Goal: Task Accomplishment & Management: Complete application form

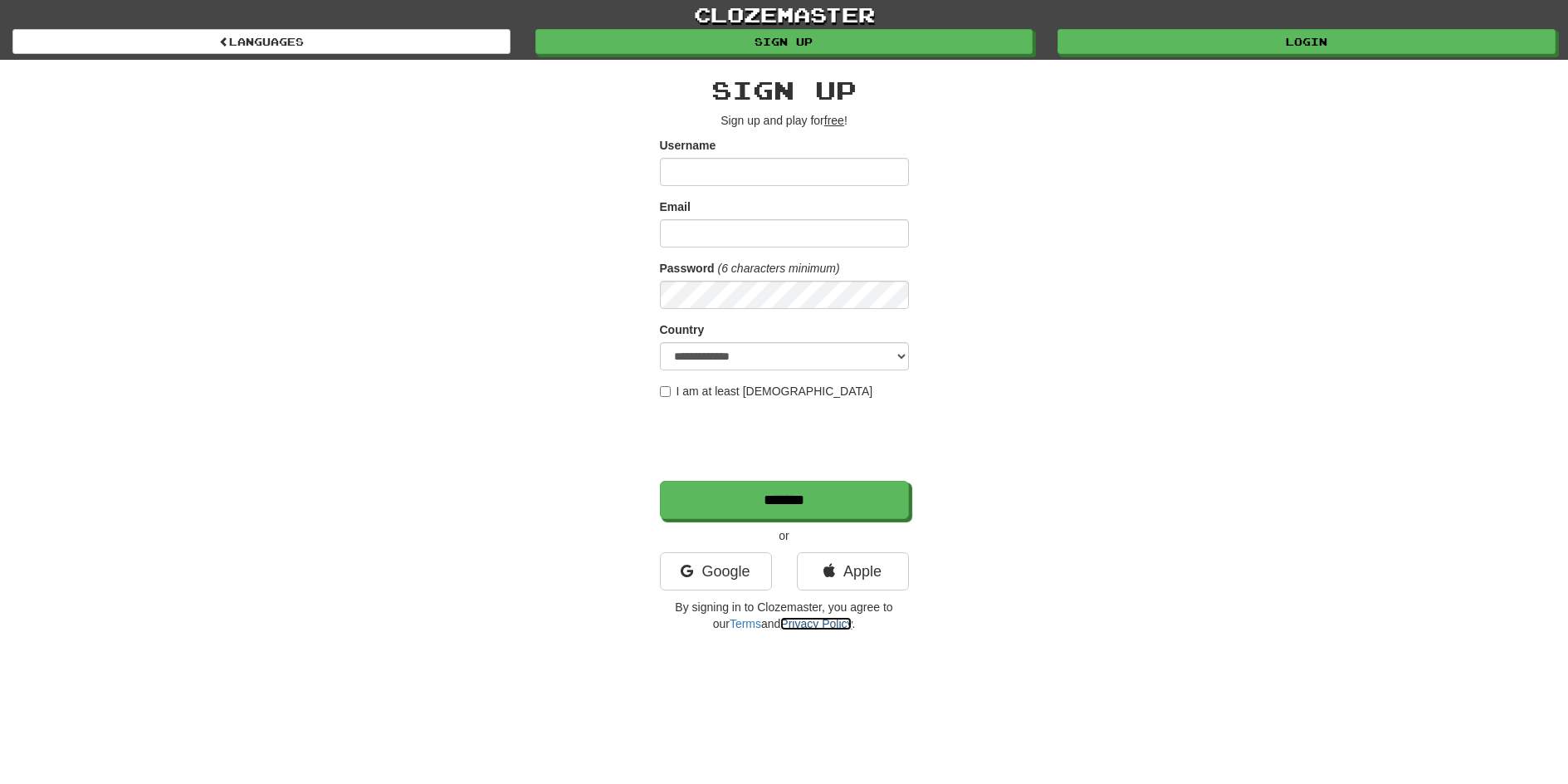
click at [795, 627] on link "Privacy Policy" at bounding box center [816, 623] width 71 height 13
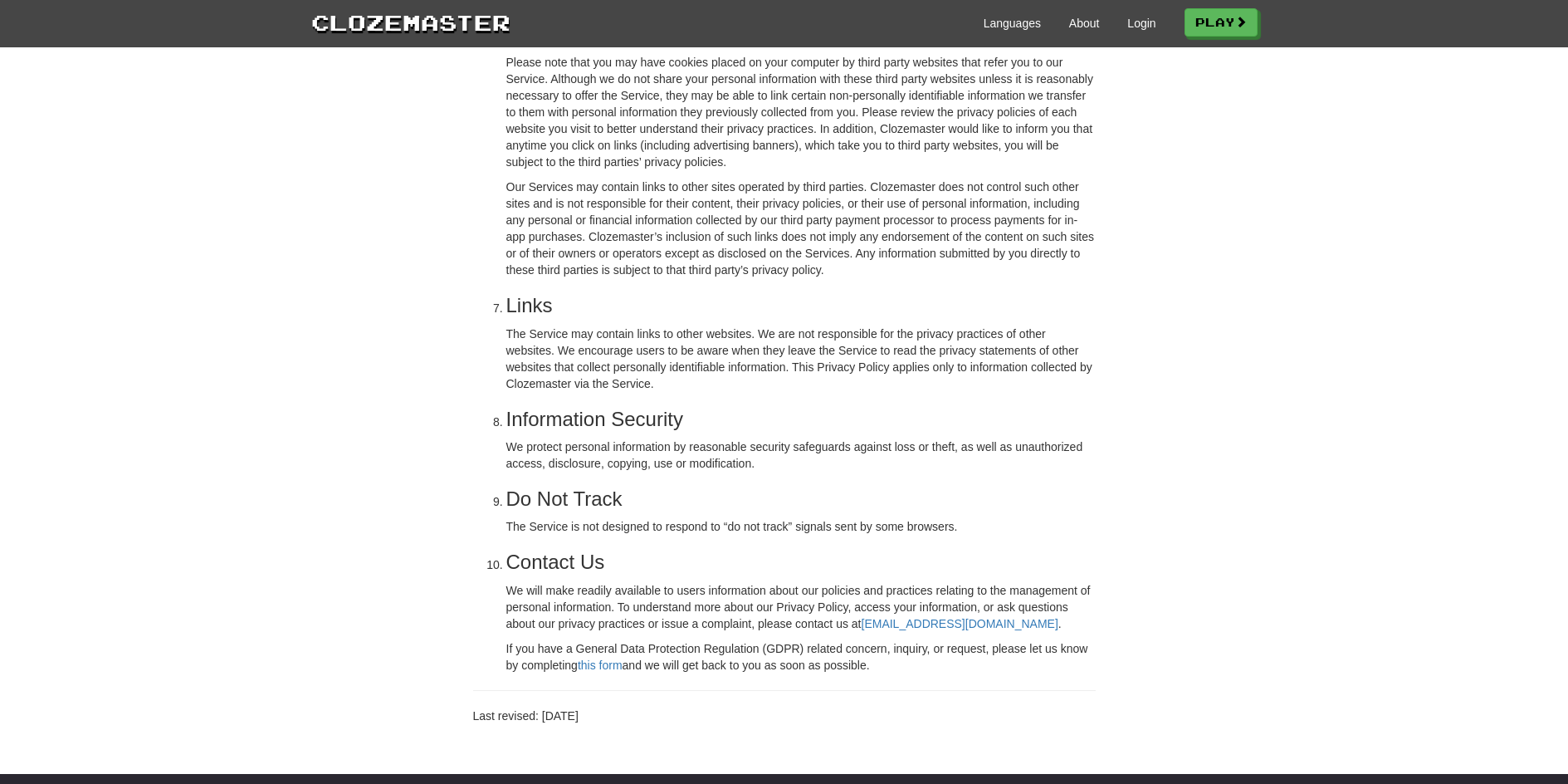
scroll to position [1578, 0]
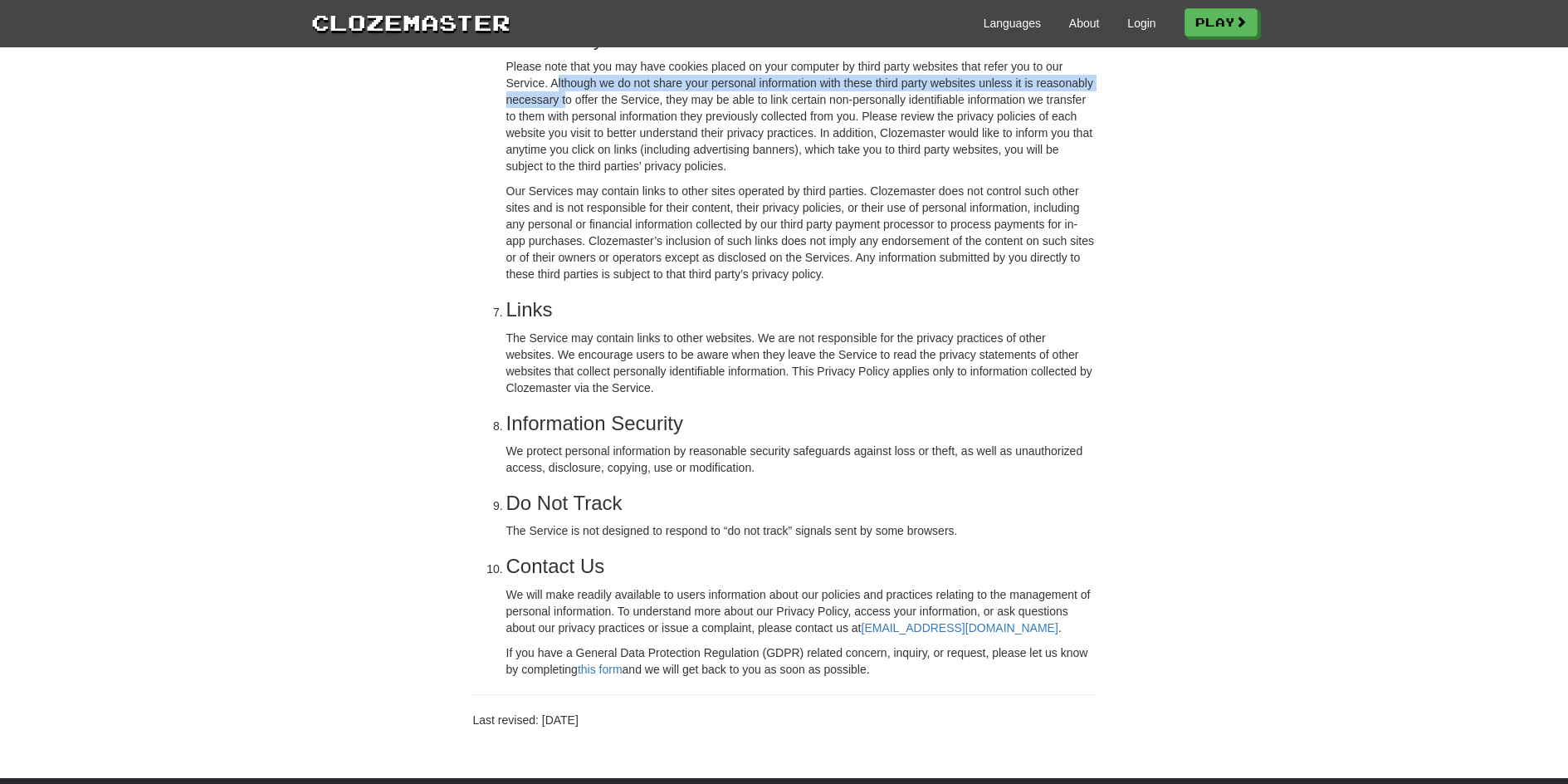
drag, startPoint x: 551, startPoint y: 115, endPoint x: 563, endPoint y: 130, distance: 19.2
click at [563, 130] on p "Please note that you may have cookies placed on your computer by third party we…" at bounding box center [801, 116] width 590 height 116
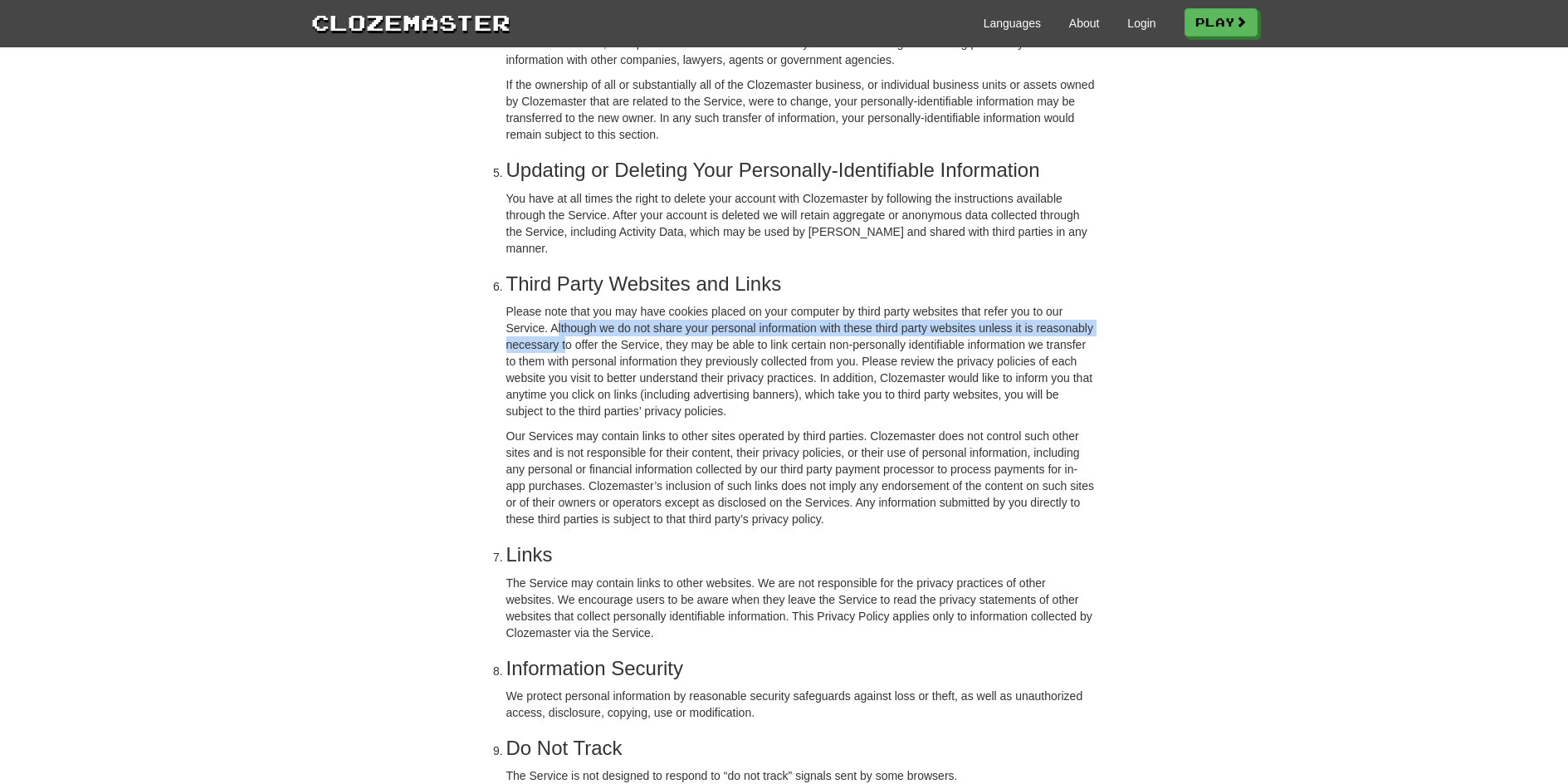
scroll to position [1328, 0]
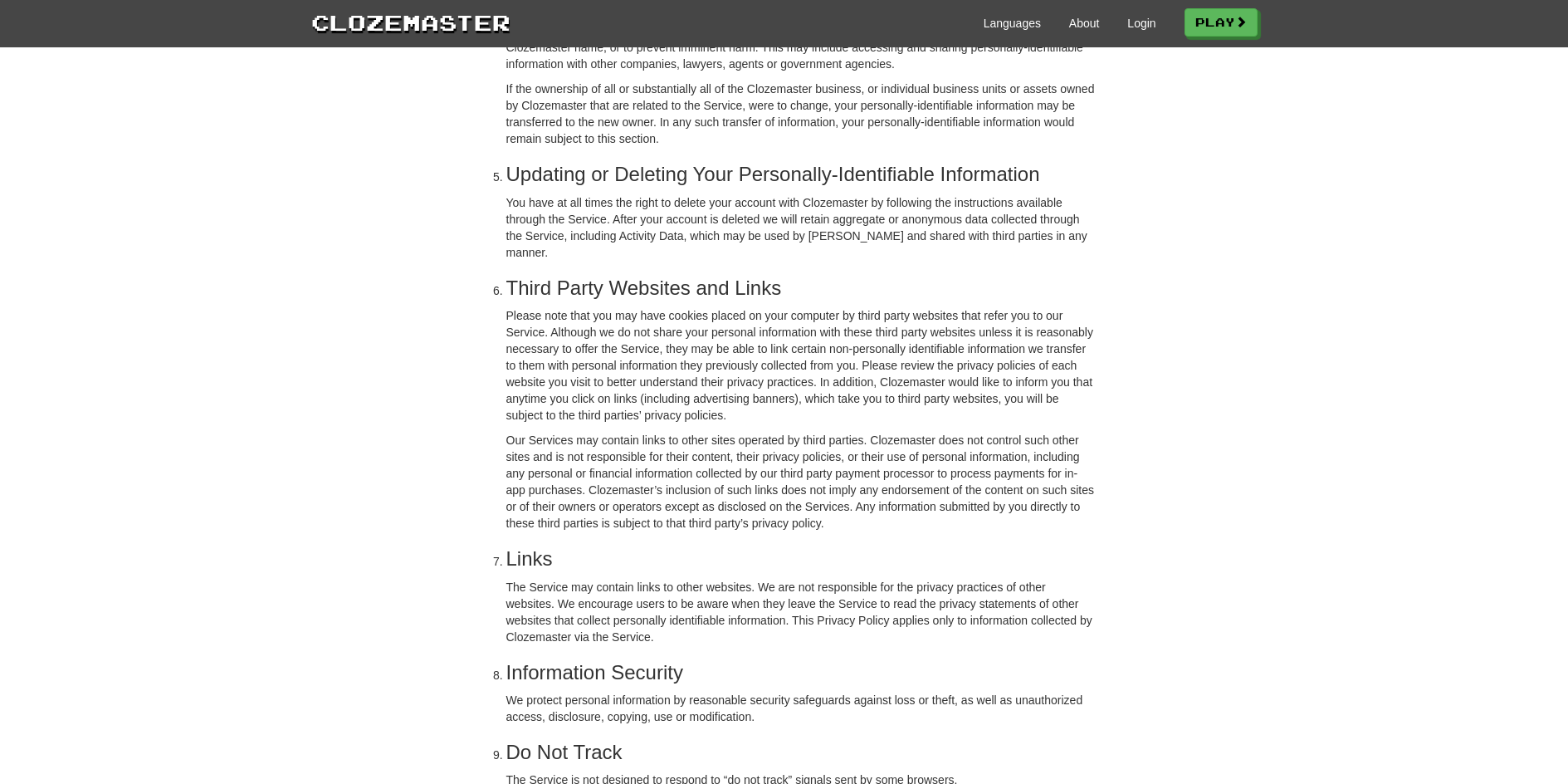
click at [872, 260] on p "You have at all times the right to delete your account with Clozemaster by foll…" at bounding box center [801, 227] width 590 height 66
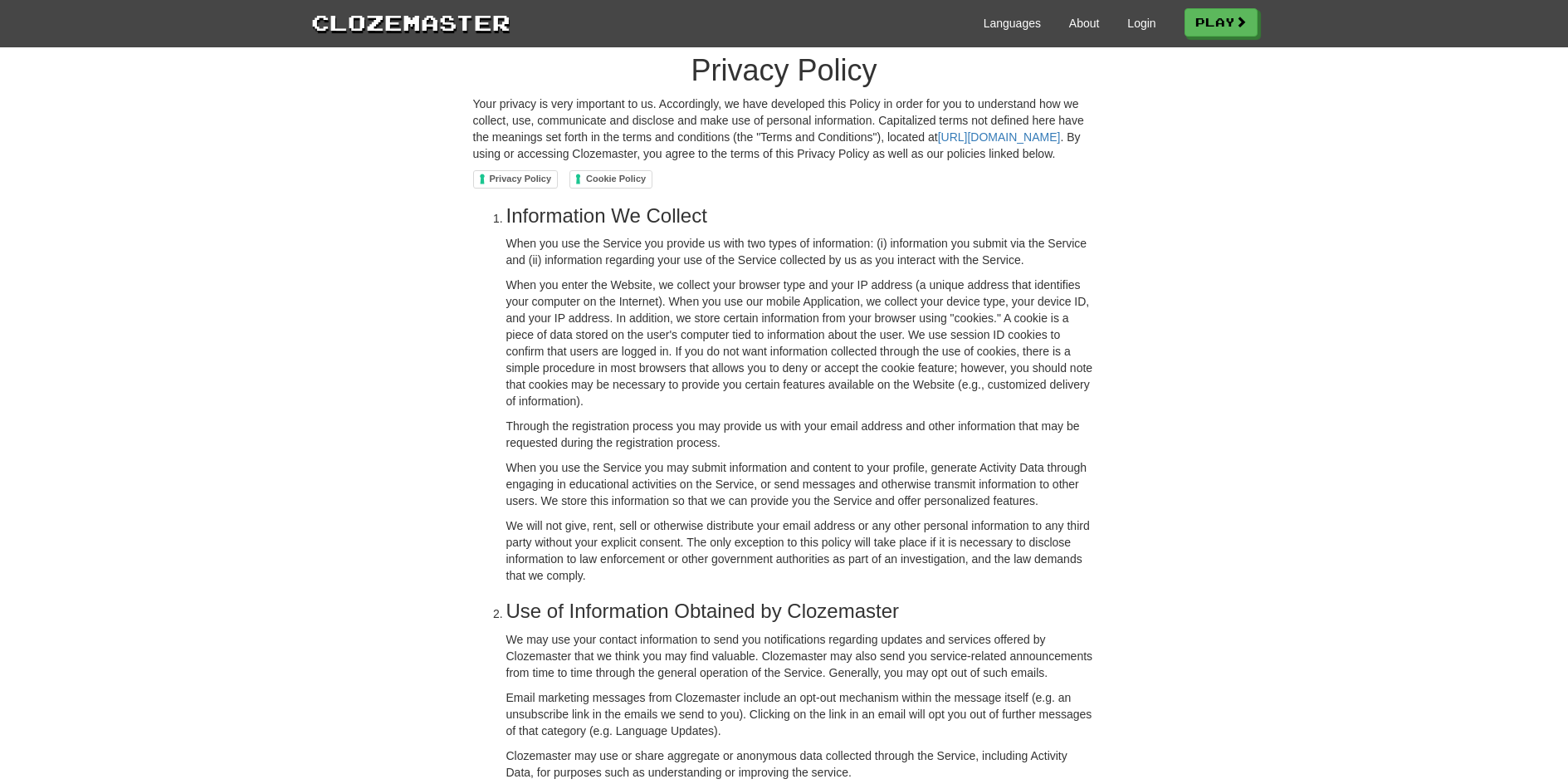
scroll to position [0, 0]
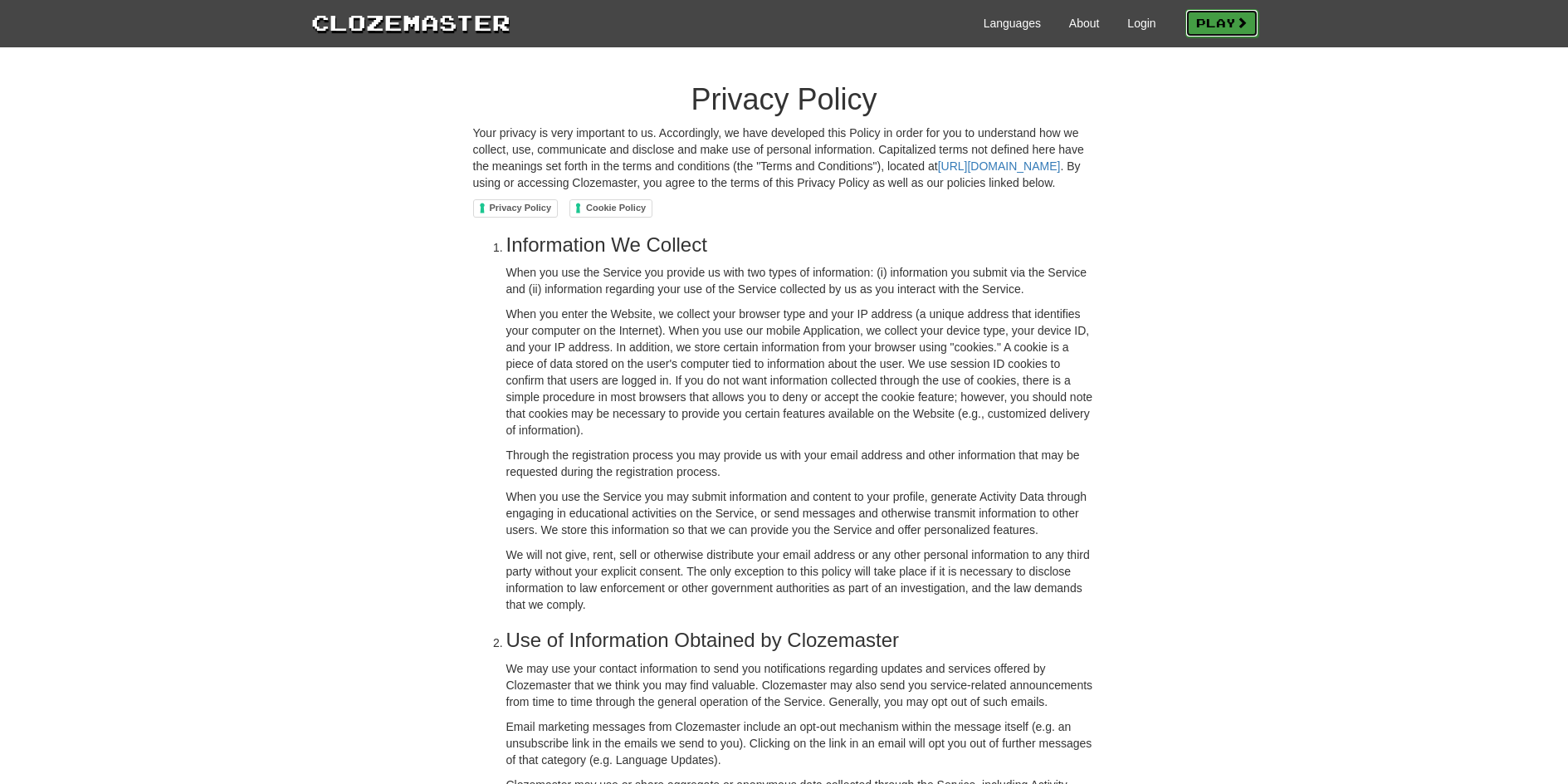
click at [1220, 25] on link "Play" at bounding box center [1222, 23] width 73 height 29
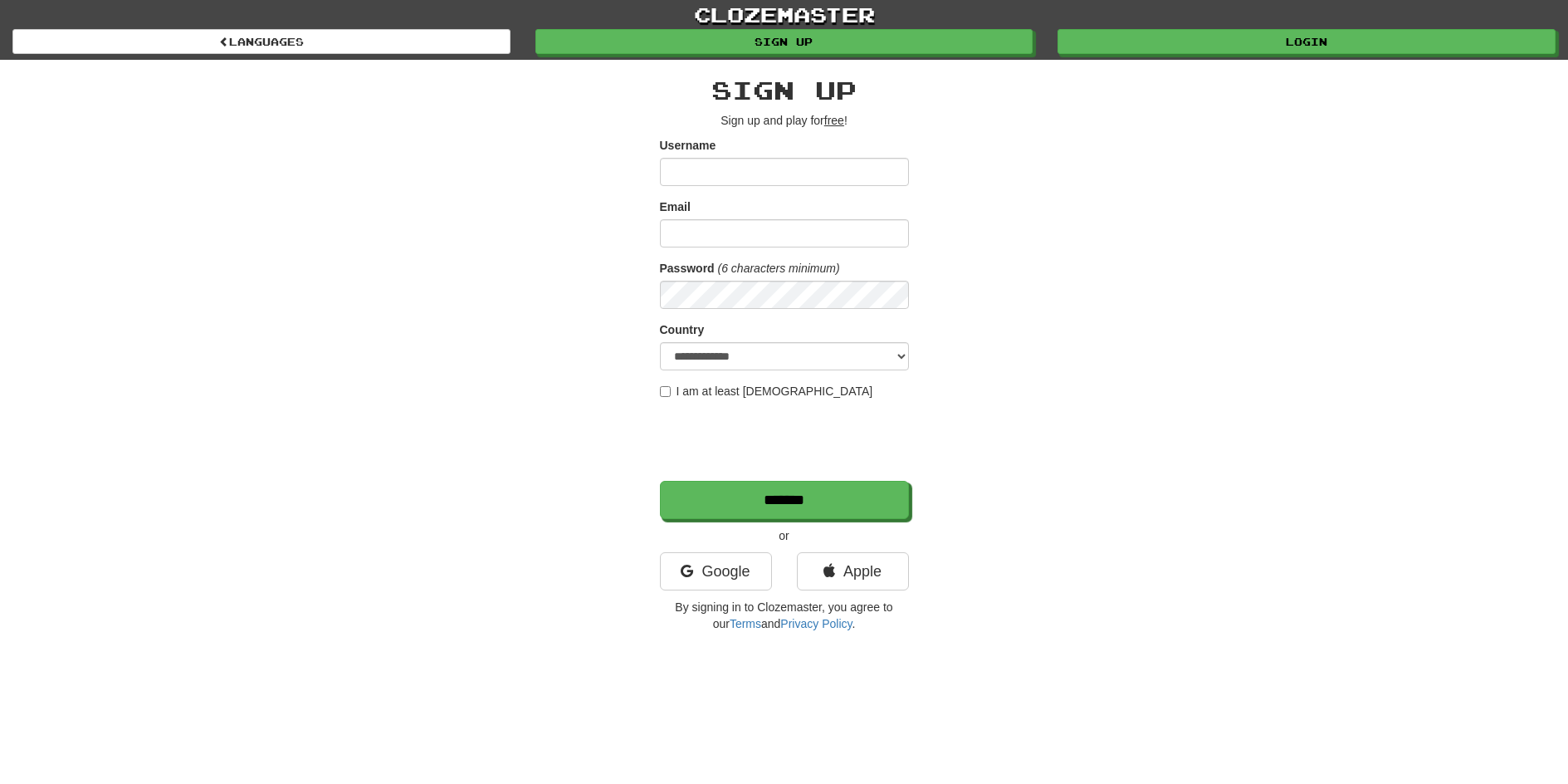
click at [857, 166] on input "Username" at bounding box center [784, 172] width 249 height 29
